Goal: Information Seeking & Learning: Learn about a topic

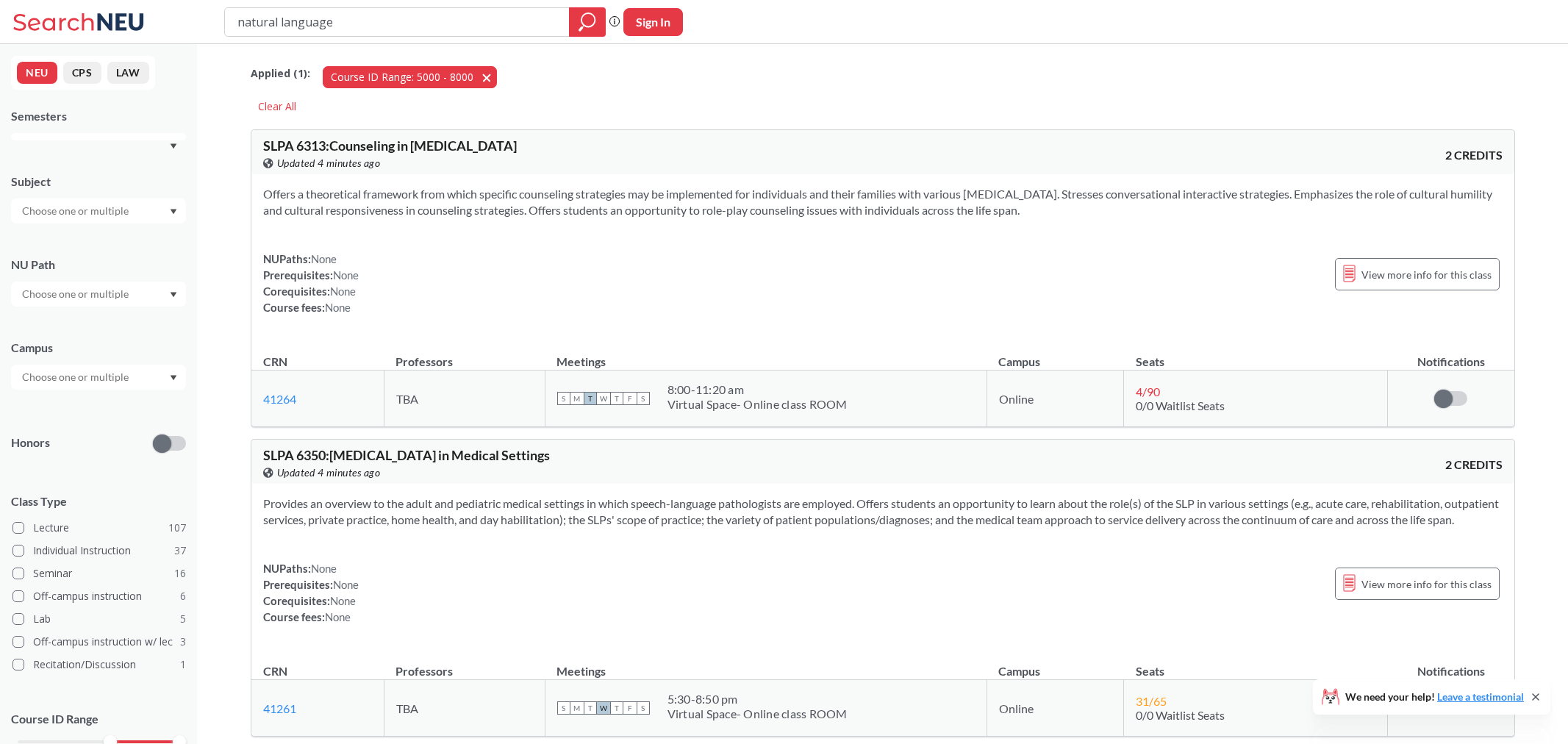
drag, startPoint x: 0, startPoint y: 0, endPoint x: 476, endPoint y: 74, distance: 481.7
click at [476, 74] on button "Course ID Range: 5000 - 8000 5000 - 8000" at bounding box center [410, 77] width 174 height 22
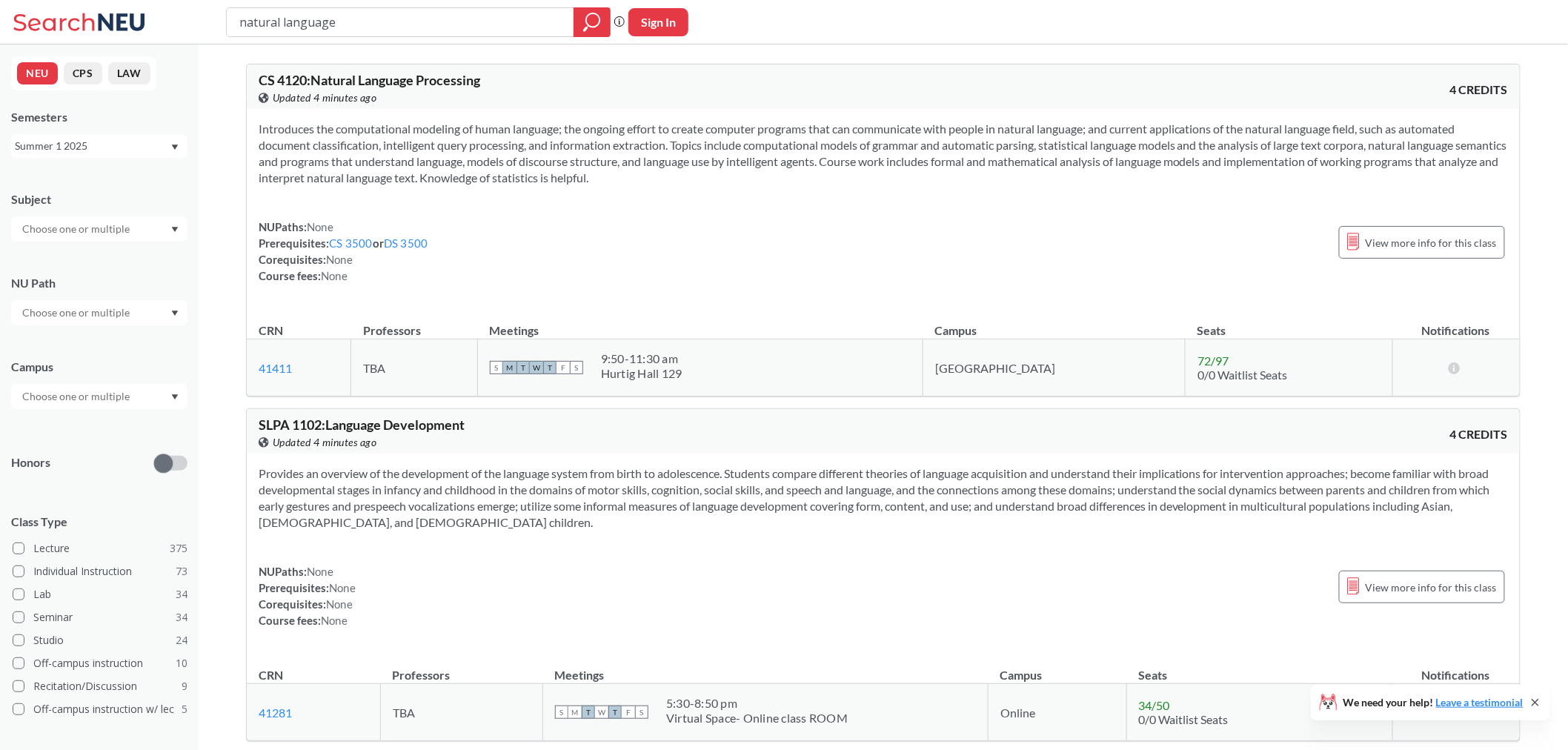
click at [105, 155] on div "Summer 1 2025" at bounding box center [99, 146] width 177 height 24
click at [84, 187] on div "Fall 2025" at bounding box center [99, 178] width 177 height 41
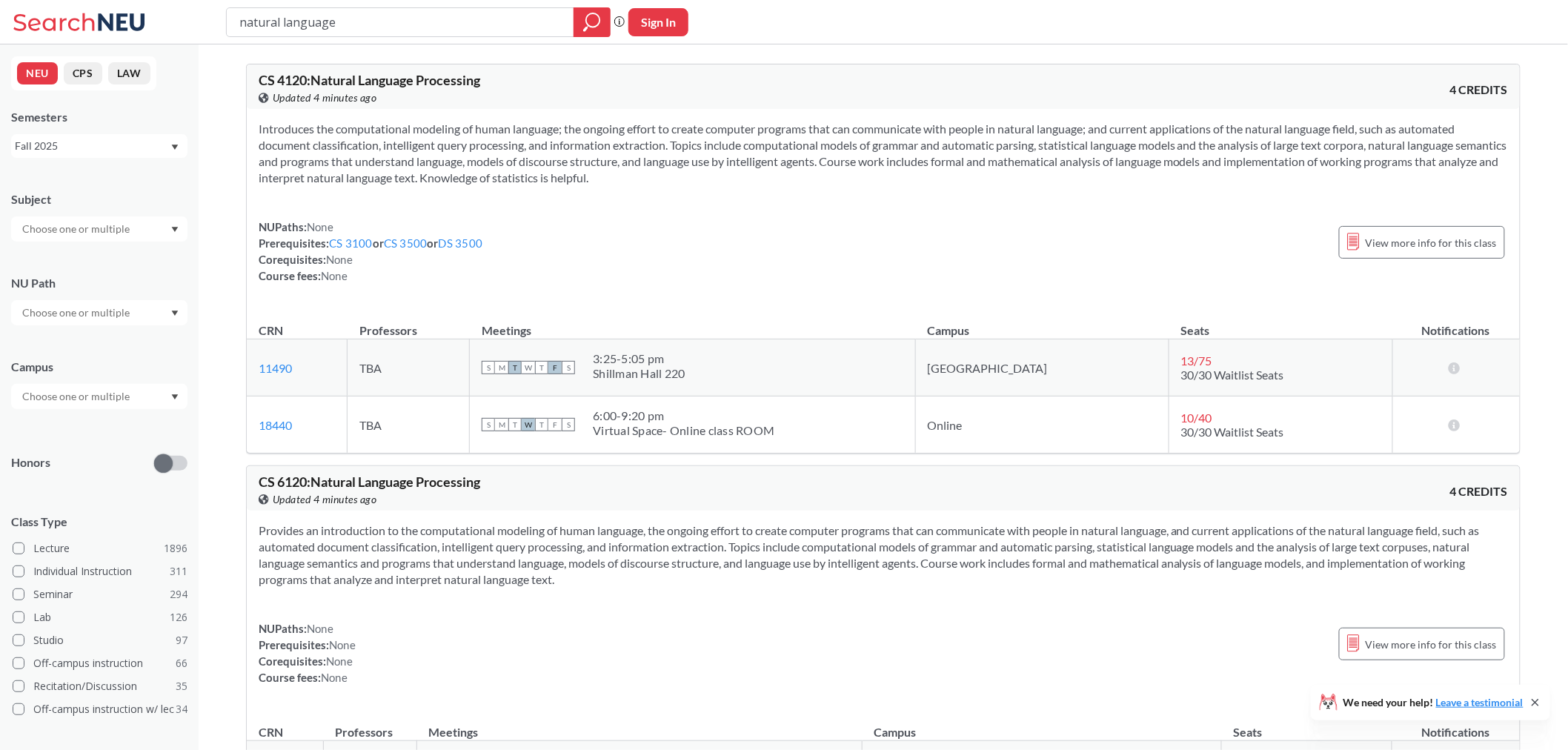
click at [340, 25] on input "natural language" at bounding box center [400, 22] width 325 height 26
type input "7870"
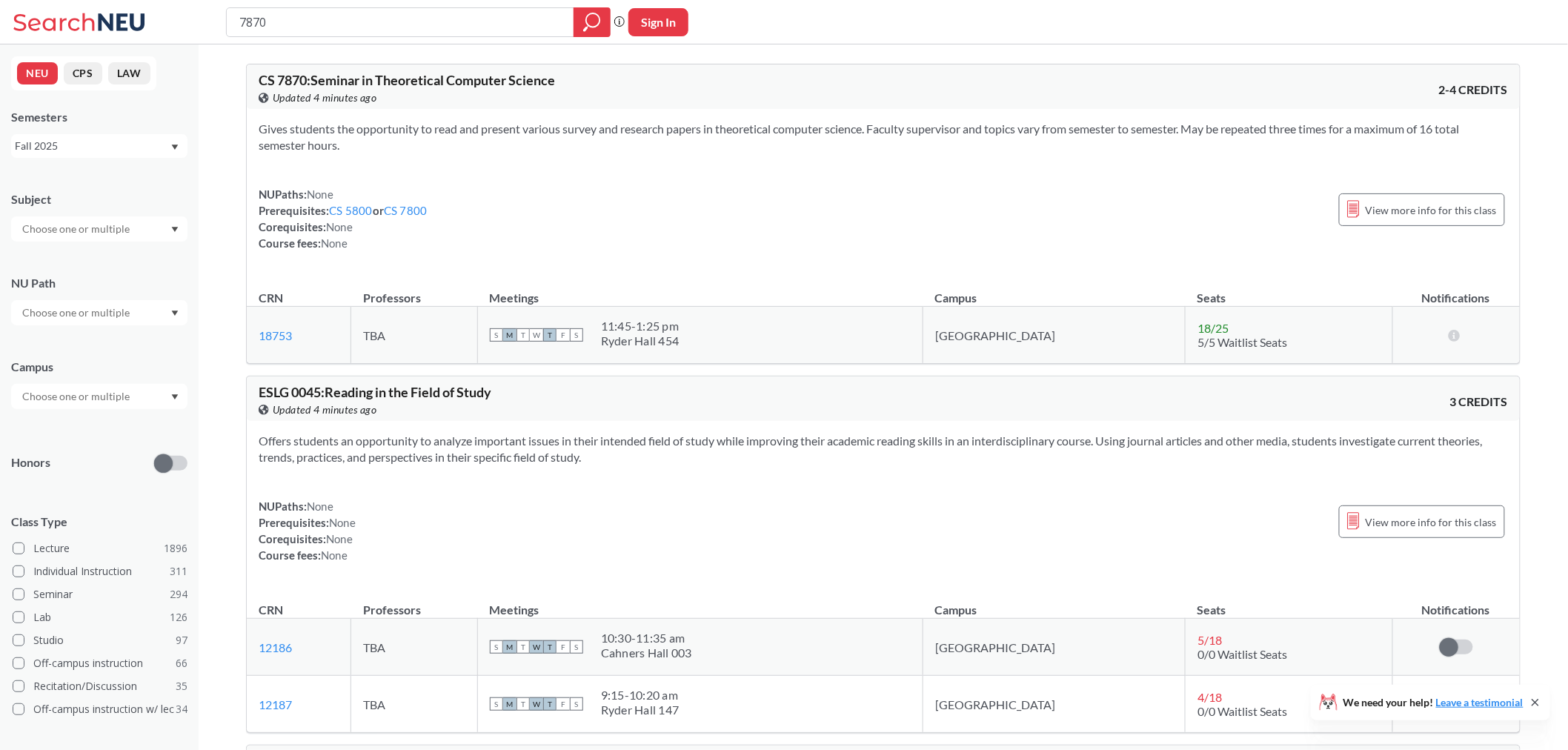
click at [395, 132] on section "Gives students the opportunity to read and present various survey and research …" at bounding box center [883, 137] width 1250 height 32
click at [405, 141] on section "Gives students the opportunity to read and present various survey and research …" at bounding box center [883, 137] width 1250 height 32
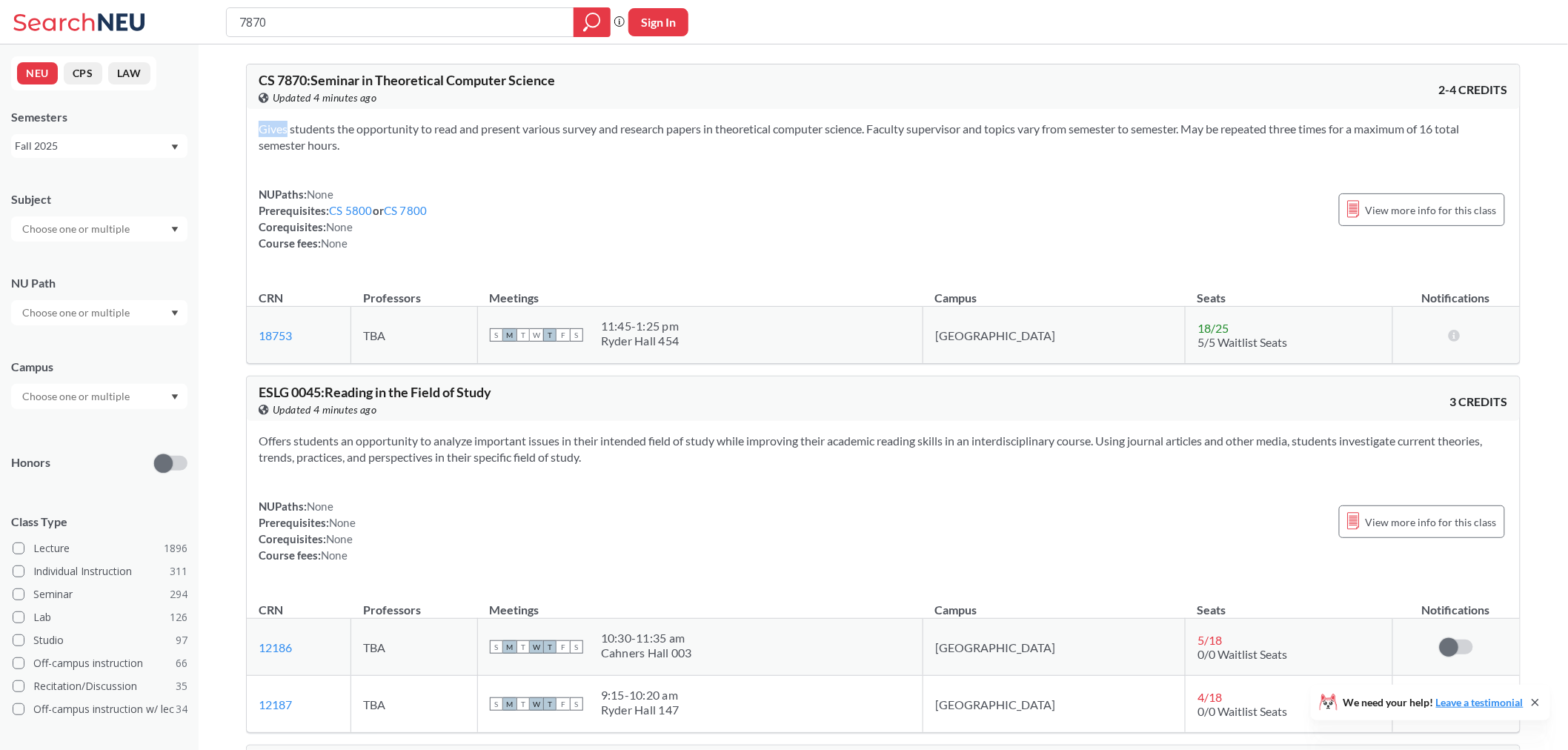
click at [405, 141] on section "Gives students the opportunity to read and present various survey and research …" at bounding box center [883, 137] width 1250 height 32
click at [406, 148] on section "Gives students the opportunity to read and present various survey and research …" at bounding box center [883, 137] width 1250 height 32
click at [392, 127] on section "Gives students the opportunity to read and present various survey and research …" at bounding box center [883, 137] width 1250 height 32
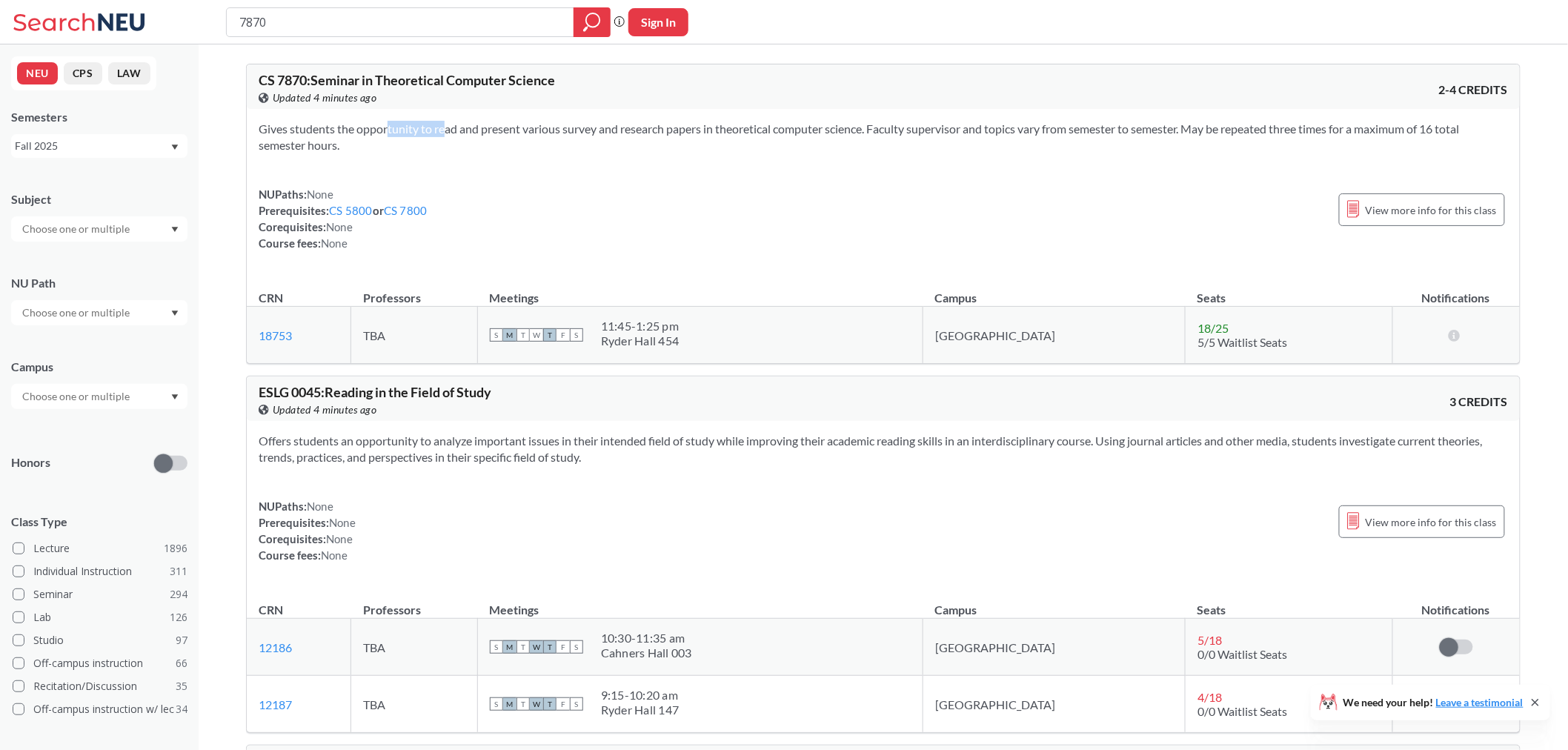
click at [392, 127] on section "Gives students the opportunity to read and present various survey and research …" at bounding box center [883, 137] width 1250 height 32
copy section
click at [398, 147] on section "Gives students the opportunity to read and present various survey and research …" at bounding box center [883, 137] width 1250 height 32
